Goal: Navigation & Orientation: Go to known website

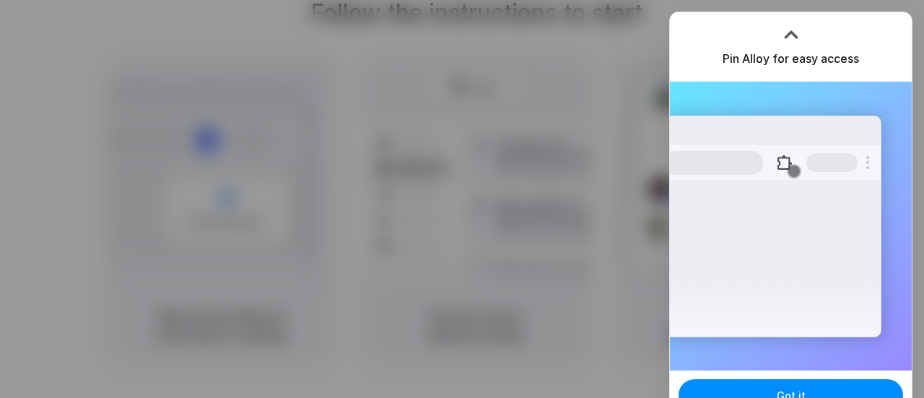
click at [787, 167] on button at bounding box center [785, 162] width 26 height 26
